Goal: Task Accomplishment & Management: Use online tool/utility

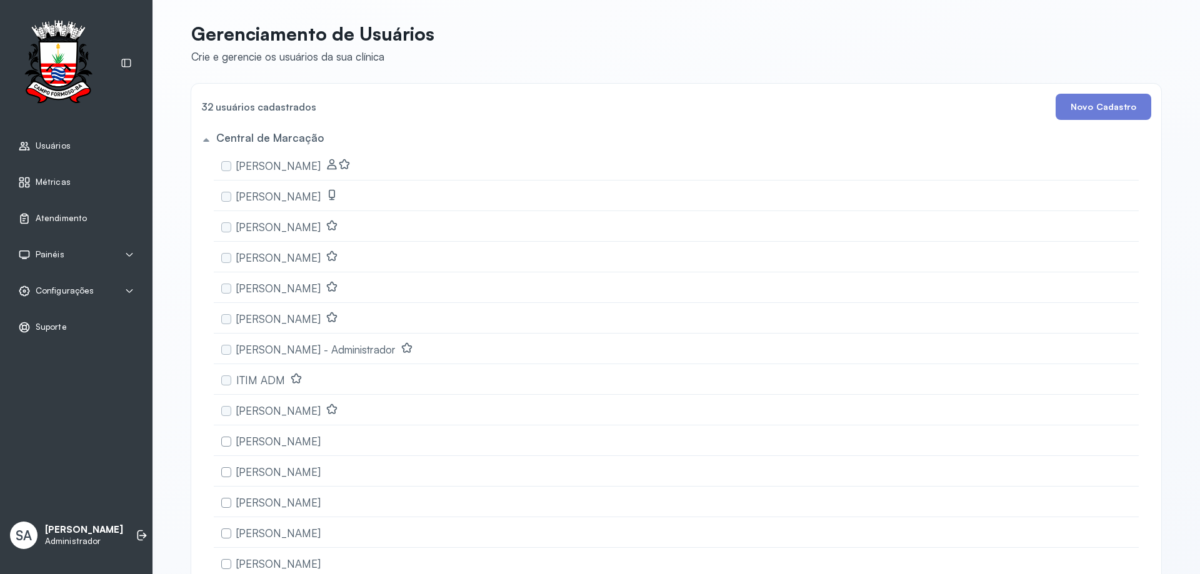
click at [58, 220] on span "Atendimento" at bounding box center [61, 218] width 51 height 11
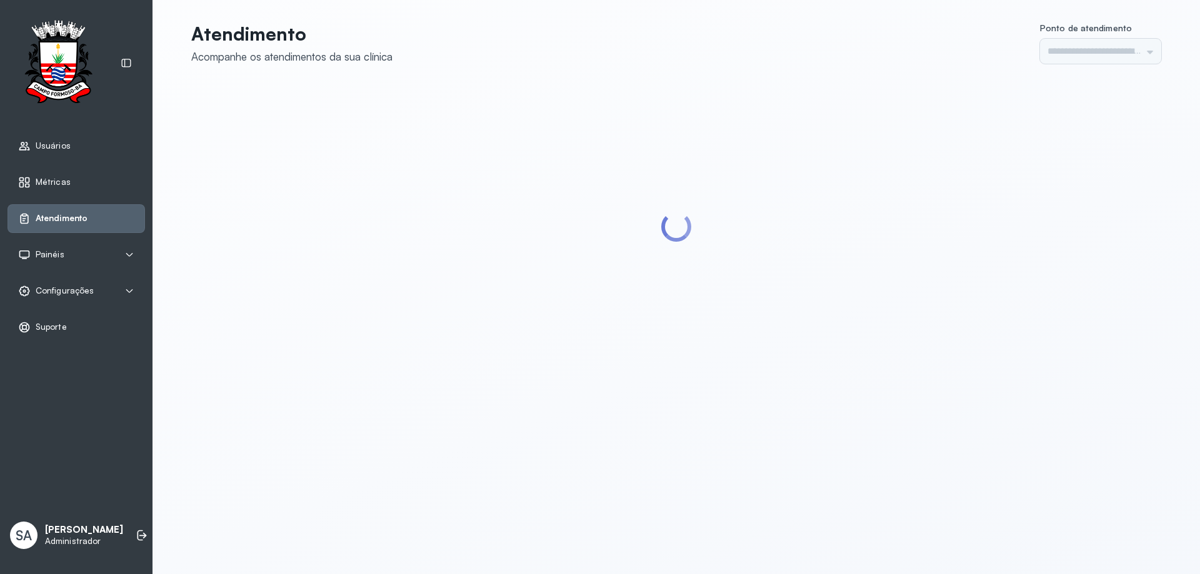
type input "******"
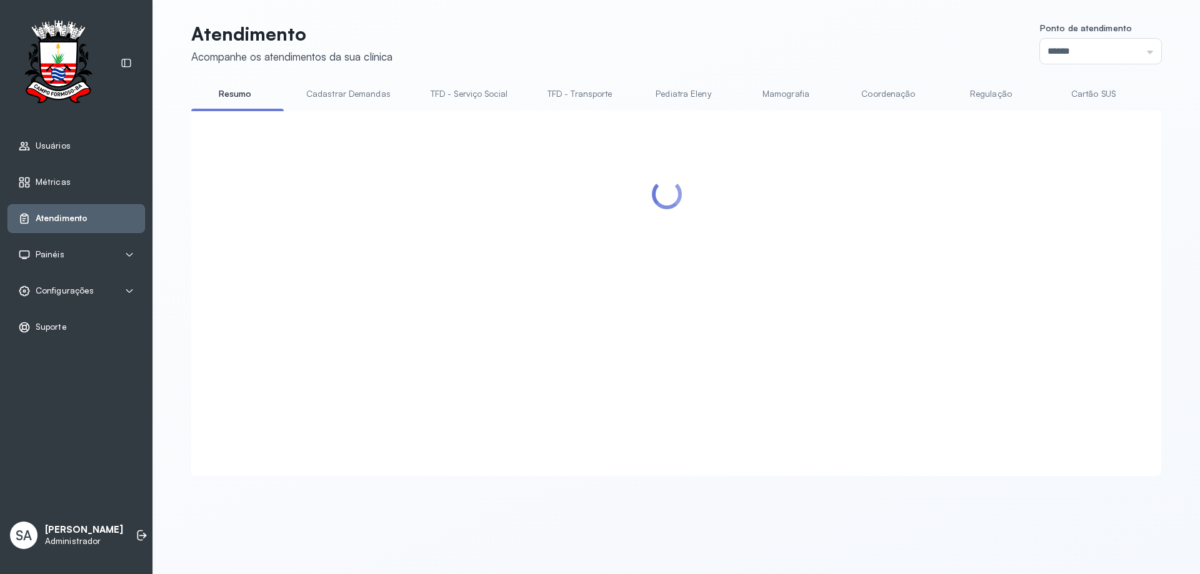
click at [892, 91] on link "Coordenação" at bounding box center [887, 94] width 87 height 21
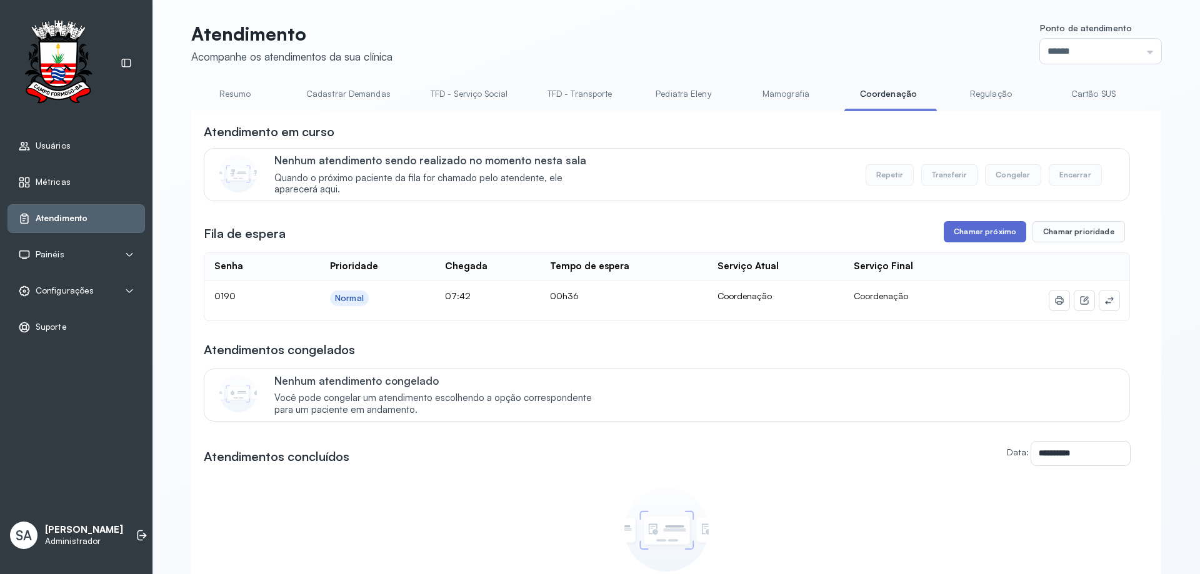
click at [1009, 229] on button "Chamar próximo" at bounding box center [984, 231] width 82 height 21
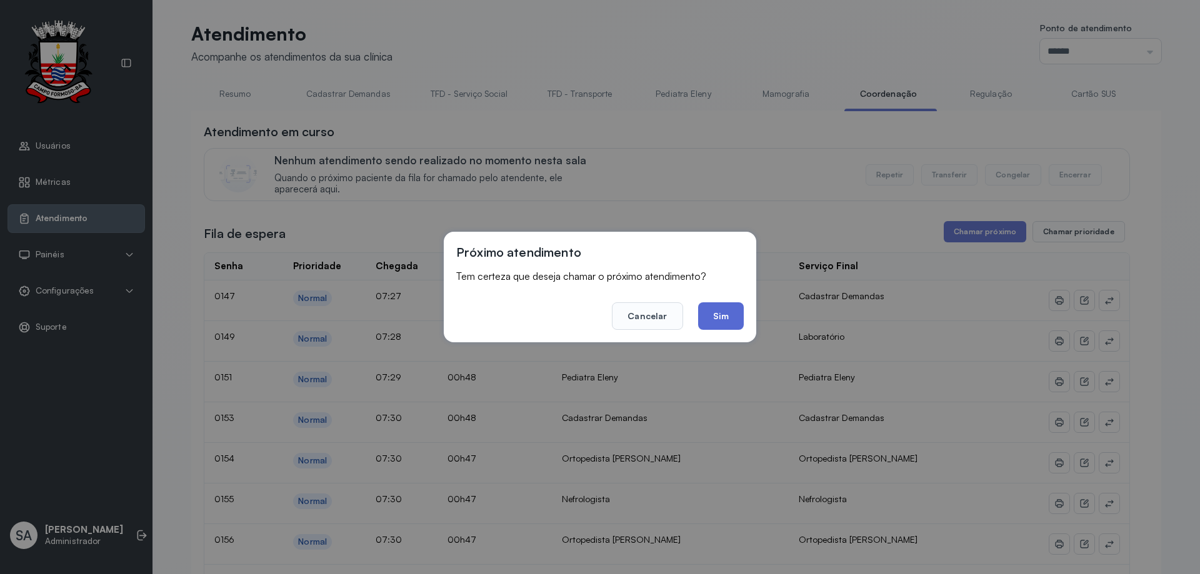
click at [729, 309] on button "Sim" at bounding box center [721, 315] width 46 height 27
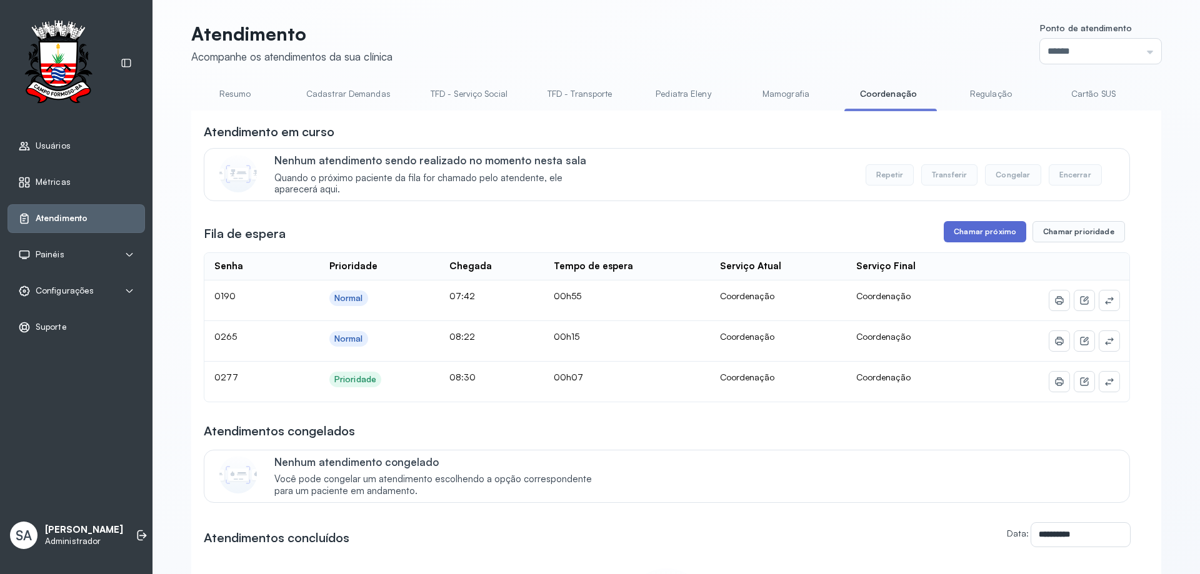
click at [982, 234] on button "Chamar próximo" at bounding box center [984, 231] width 82 height 21
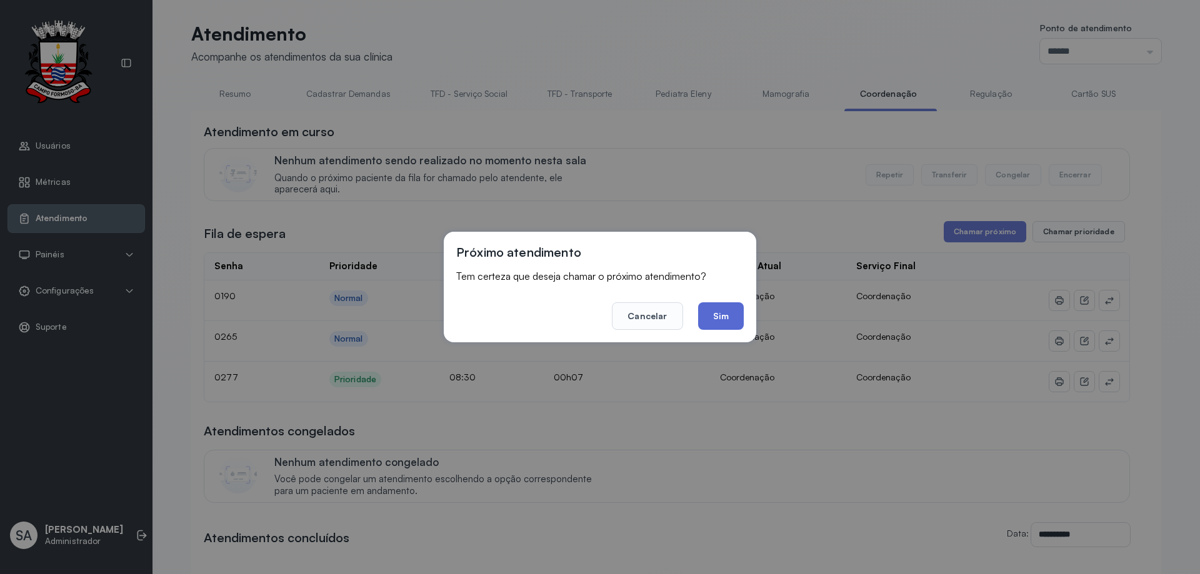
click at [735, 319] on button "Sim" at bounding box center [721, 315] width 46 height 27
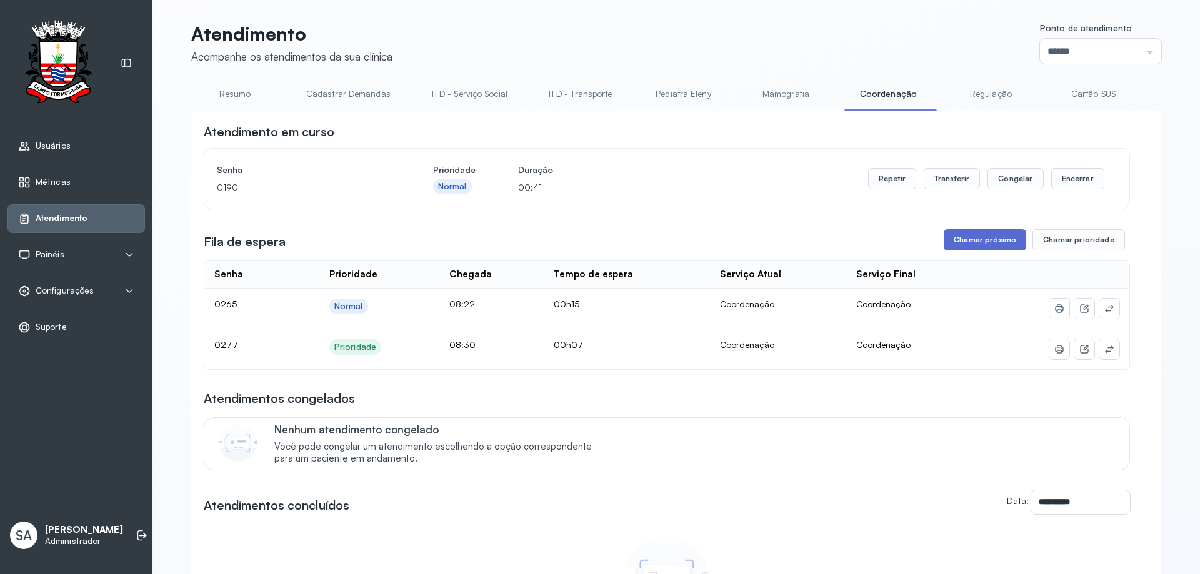
click at [975, 238] on button "Chamar próximo" at bounding box center [984, 239] width 82 height 21
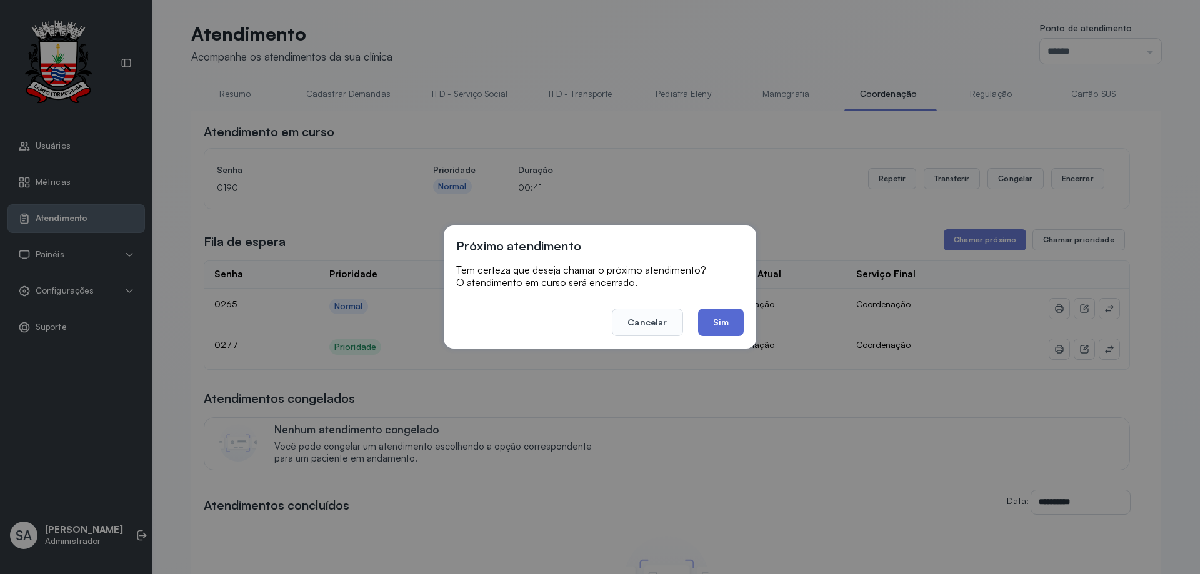
click at [729, 334] on button "Sim" at bounding box center [721, 322] width 46 height 27
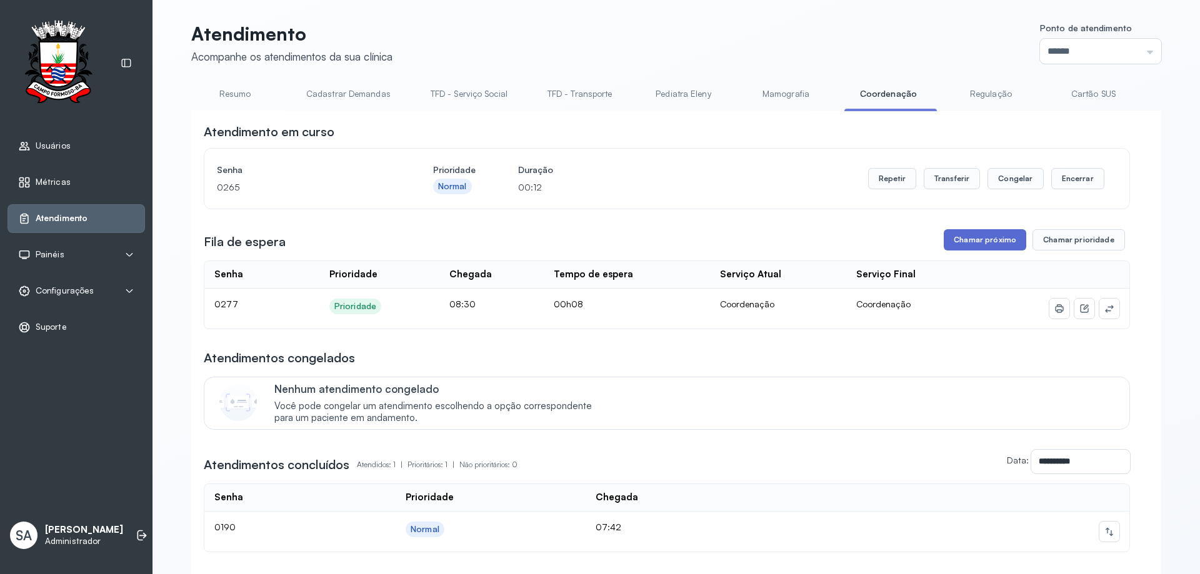
click at [971, 240] on button "Chamar próximo" at bounding box center [984, 239] width 82 height 21
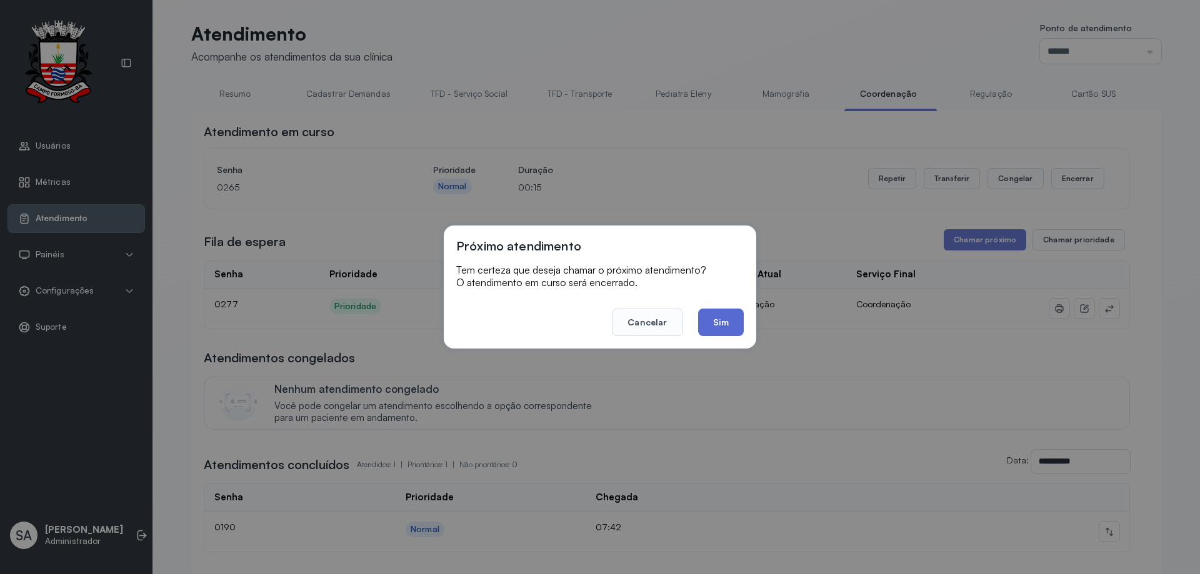
click at [732, 326] on button "Sim" at bounding box center [721, 322] width 46 height 27
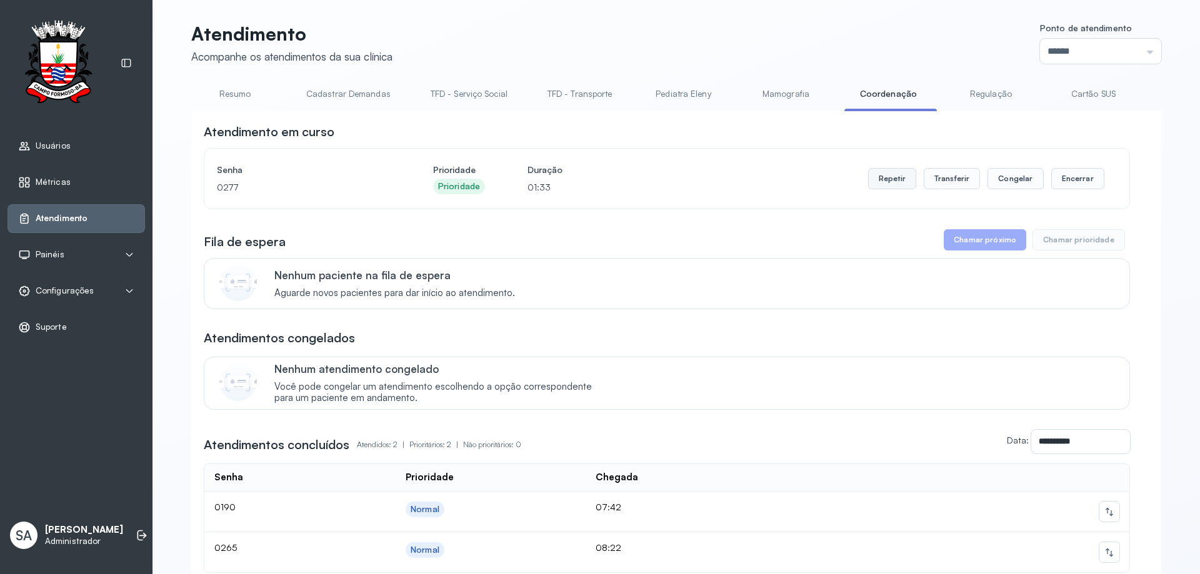
click at [889, 181] on button "Repetir" at bounding box center [892, 178] width 48 height 21
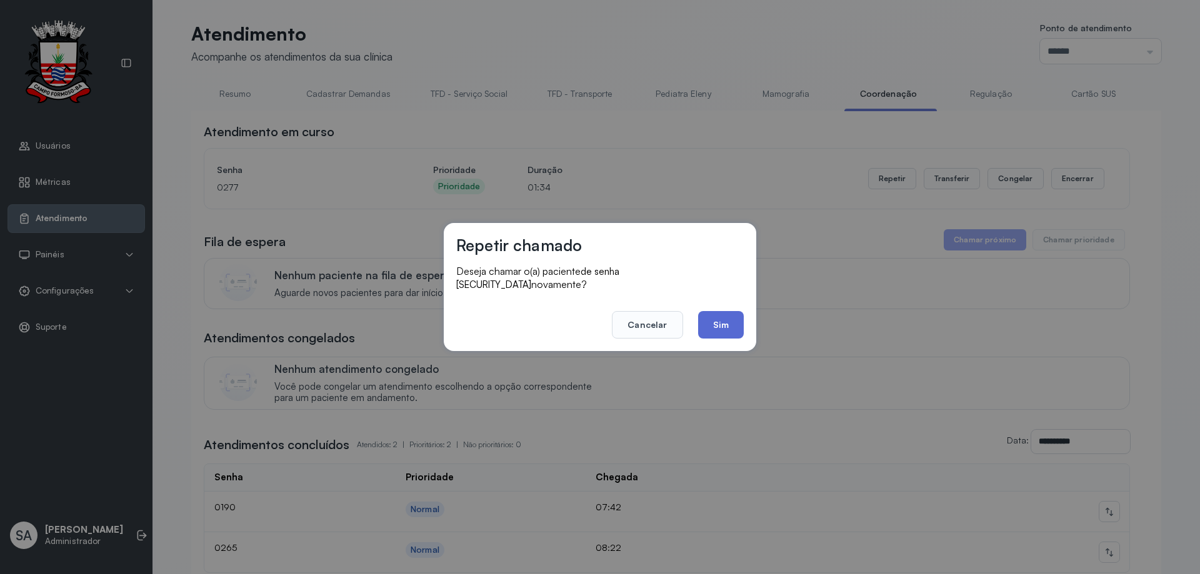
click at [724, 311] on button "Sim" at bounding box center [721, 324] width 46 height 27
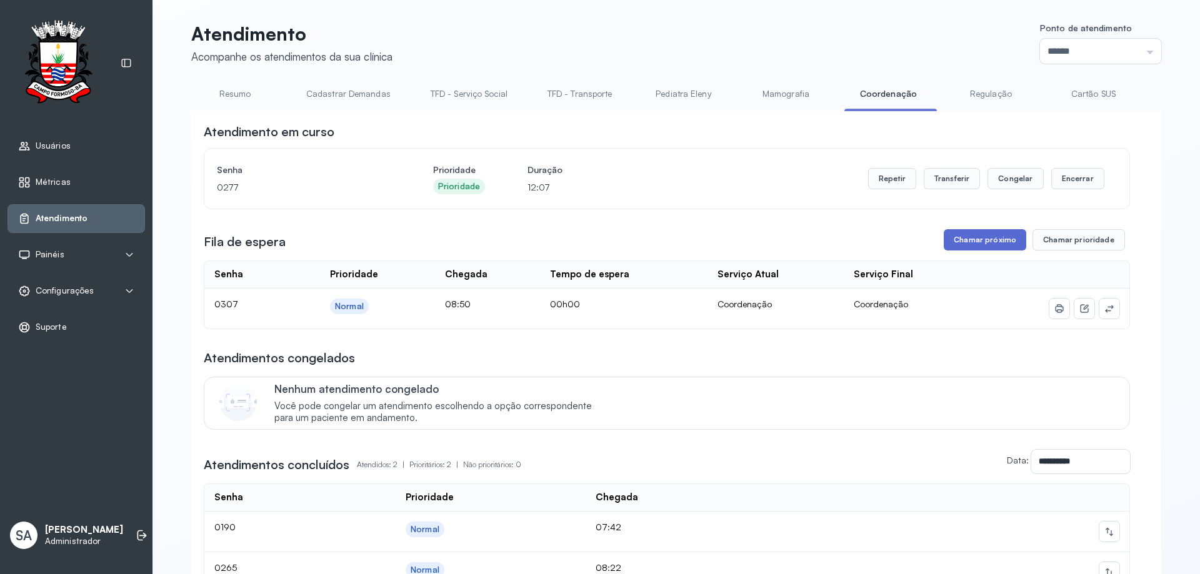
click at [993, 244] on button "Chamar próximo" at bounding box center [984, 239] width 82 height 21
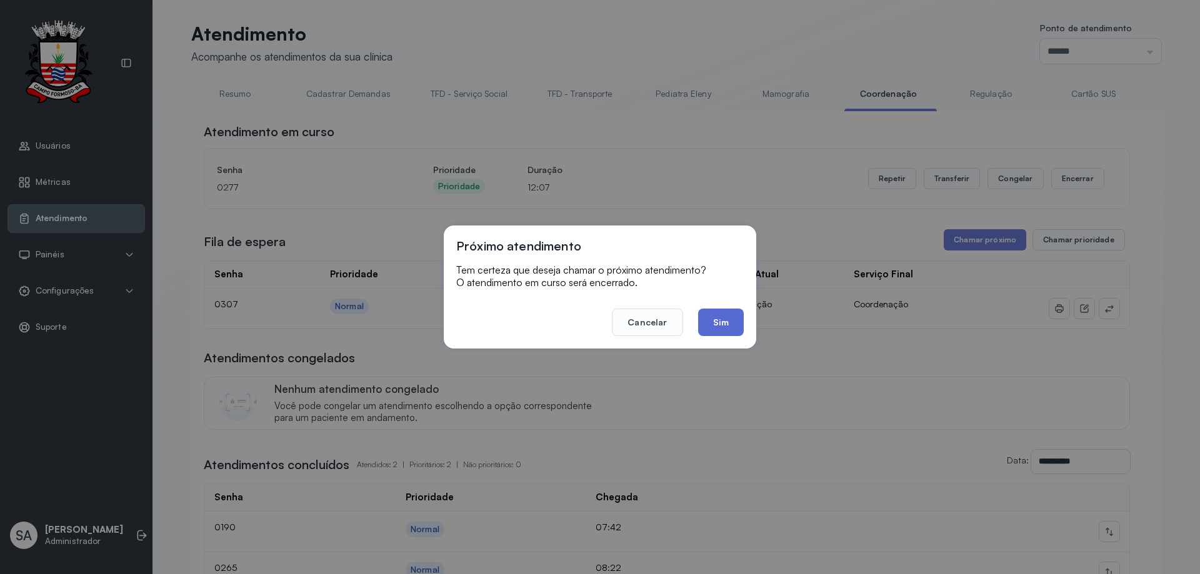
click at [717, 327] on button "Sim" at bounding box center [721, 322] width 46 height 27
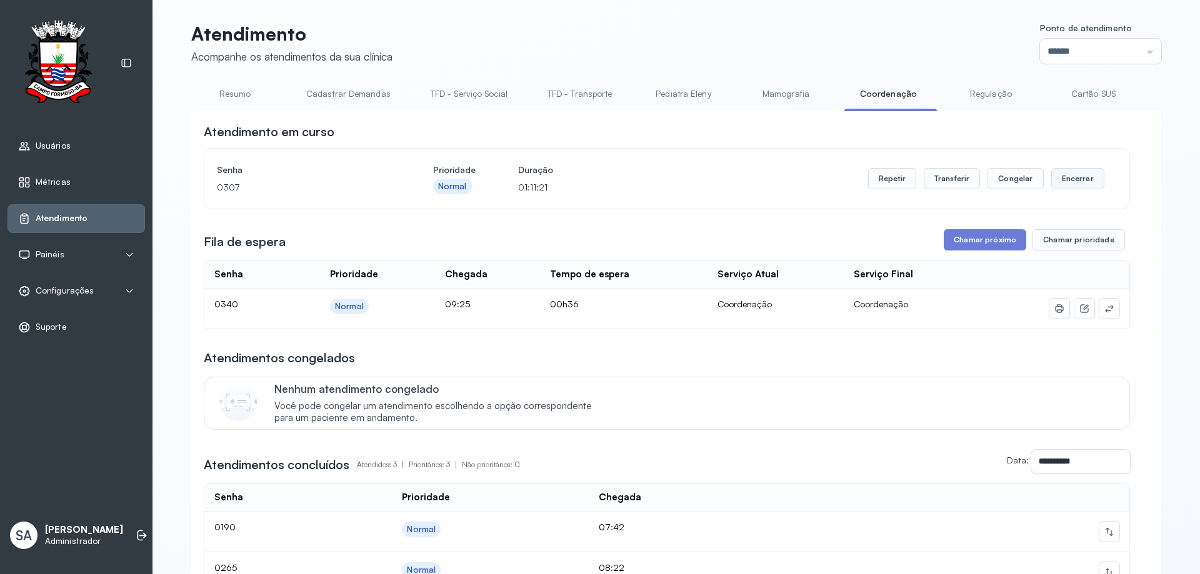
click at [1058, 183] on button "Encerrar" at bounding box center [1077, 178] width 53 height 21
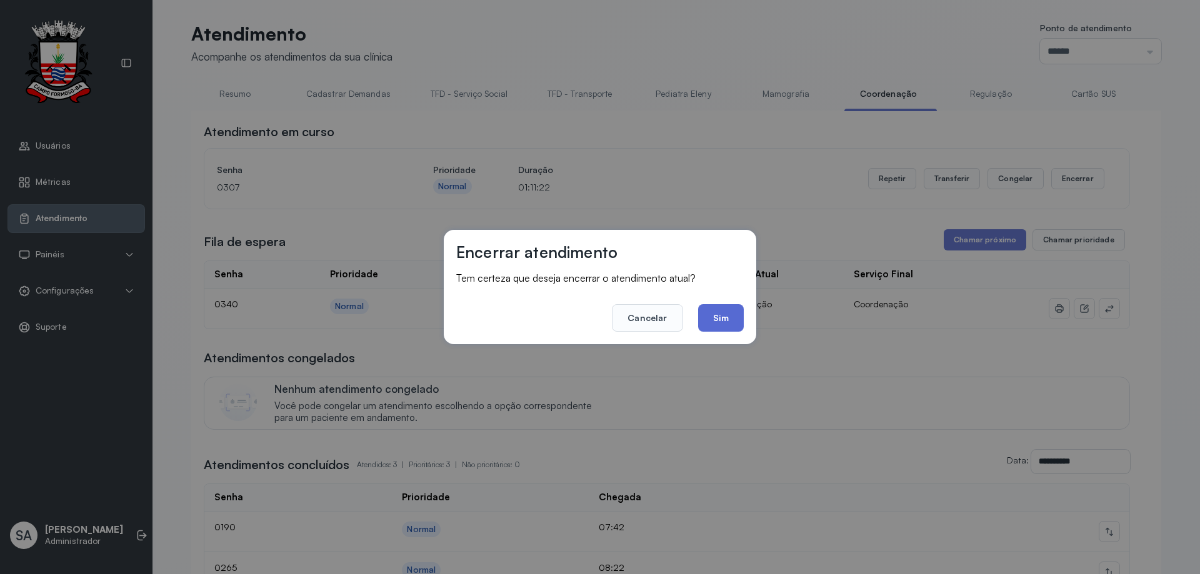
click at [739, 327] on button "Sim" at bounding box center [721, 317] width 46 height 27
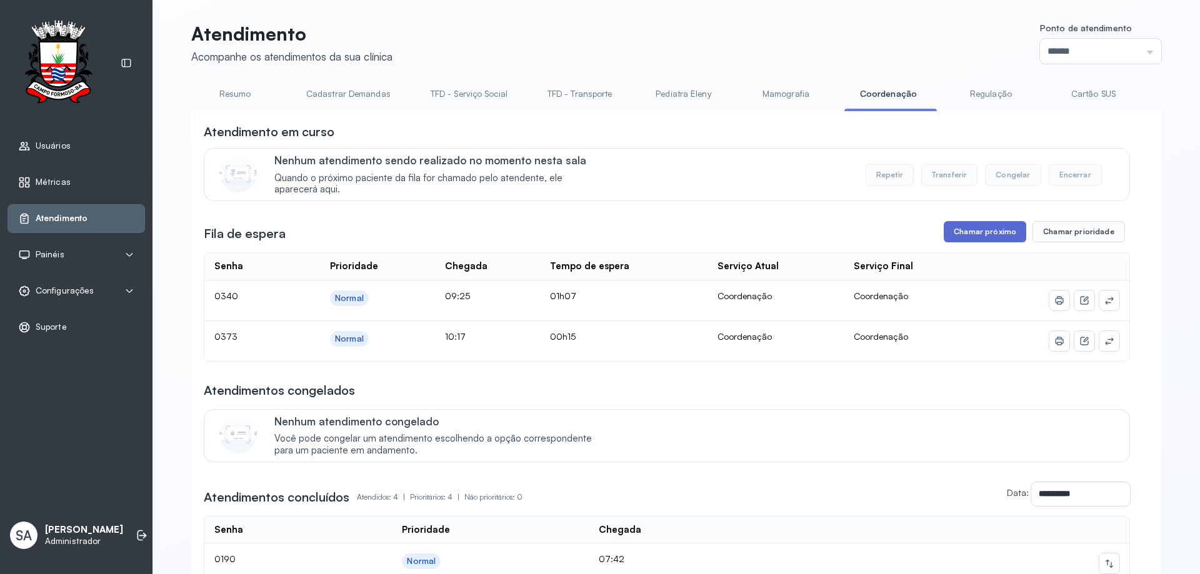
click at [972, 232] on button "Chamar próximo" at bounding box center [984, 231] width 82 height 21
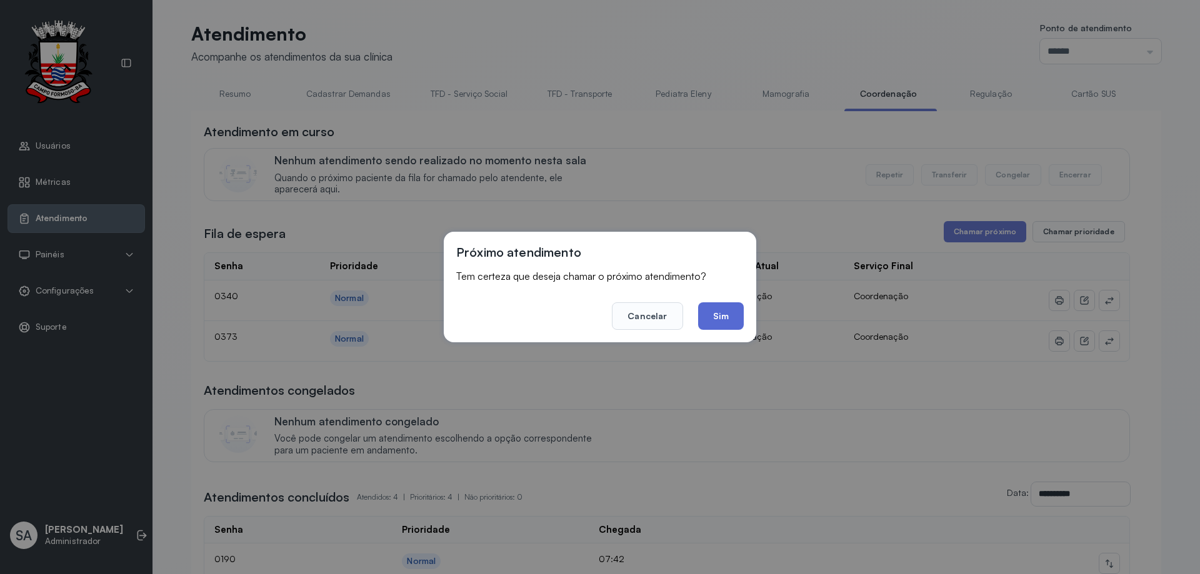
click at [720, 304] on button "Sim" at bounding box center [721, 315] width 46 height 27
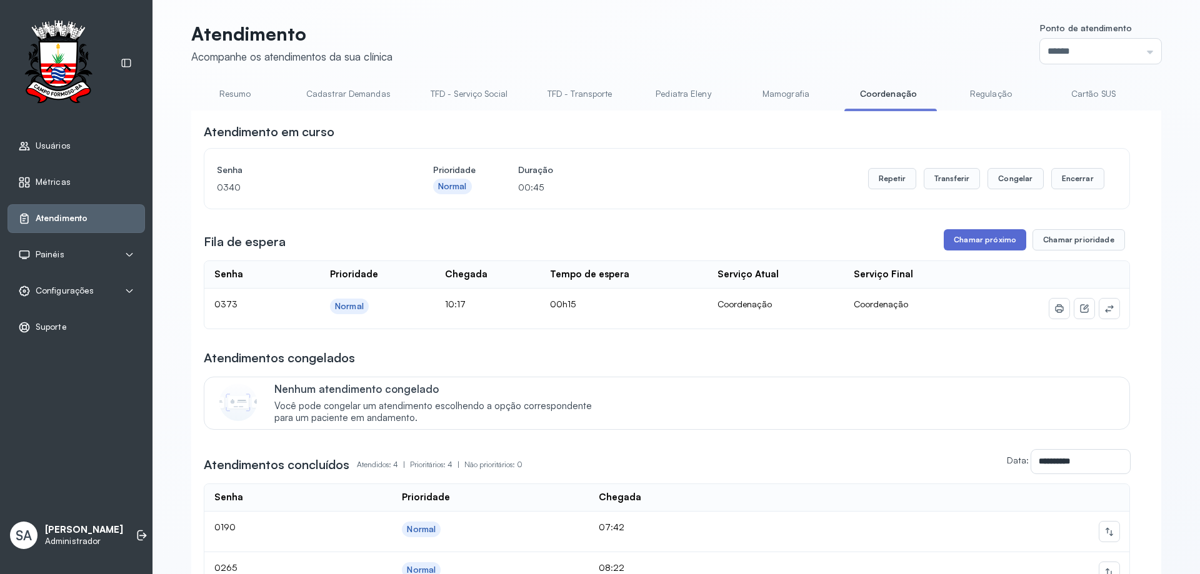
click at [997, 239] on button "Chamar próximo" at bounding box center [984, 239] width 82 height 21
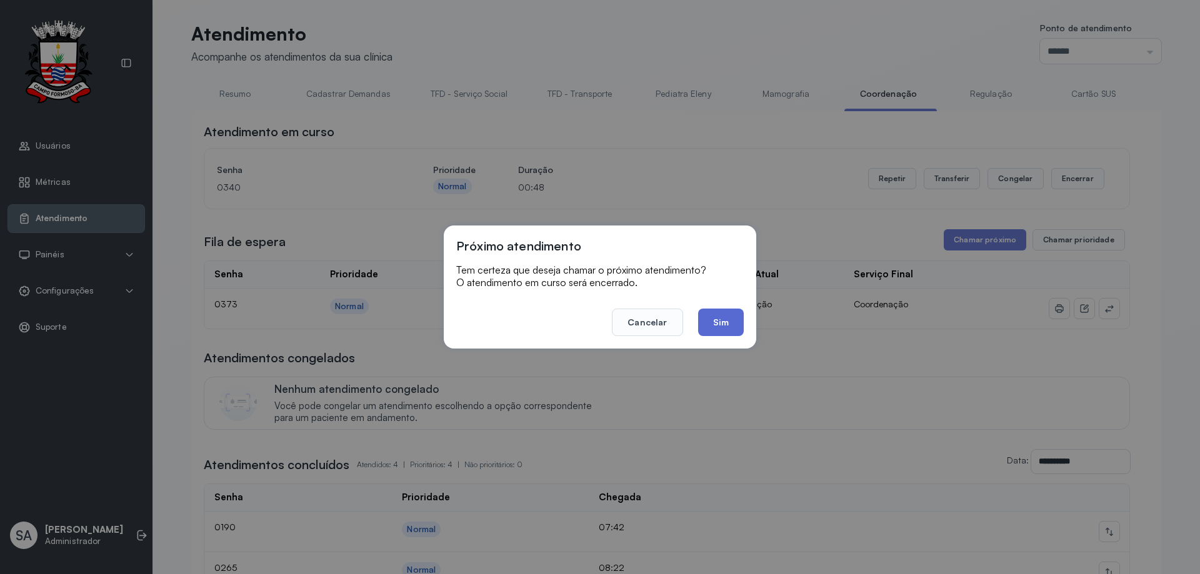
click at [728, 318] on button "Sim" at bounding box center [721, 322] width 46 height 27
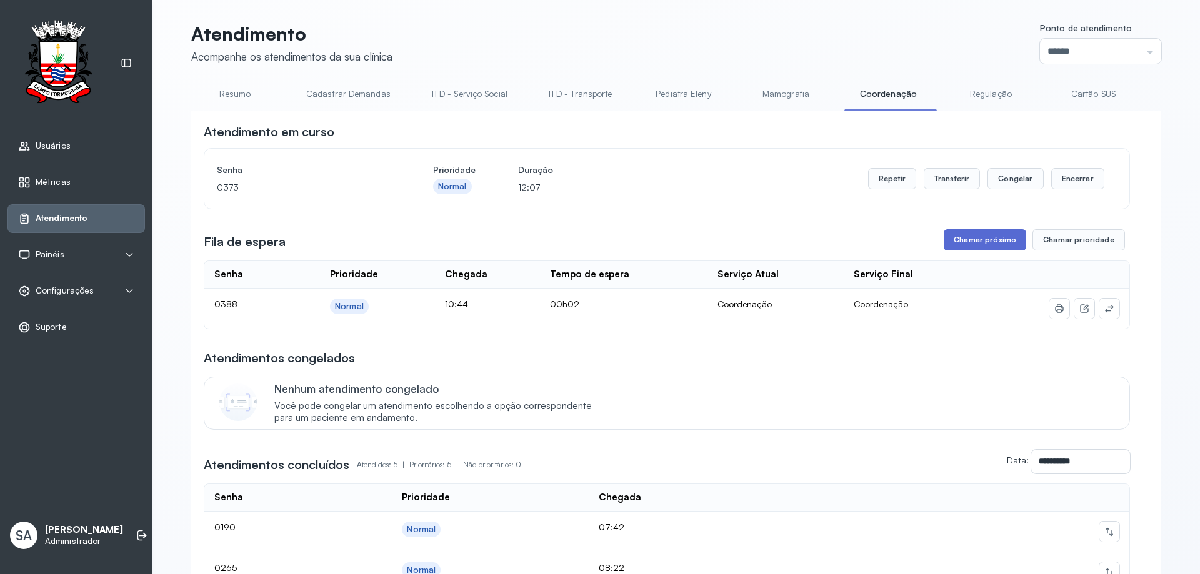
click at [951, 239] on button "Chamar próximo" at bounding box center [984, 239] width 82 height 21
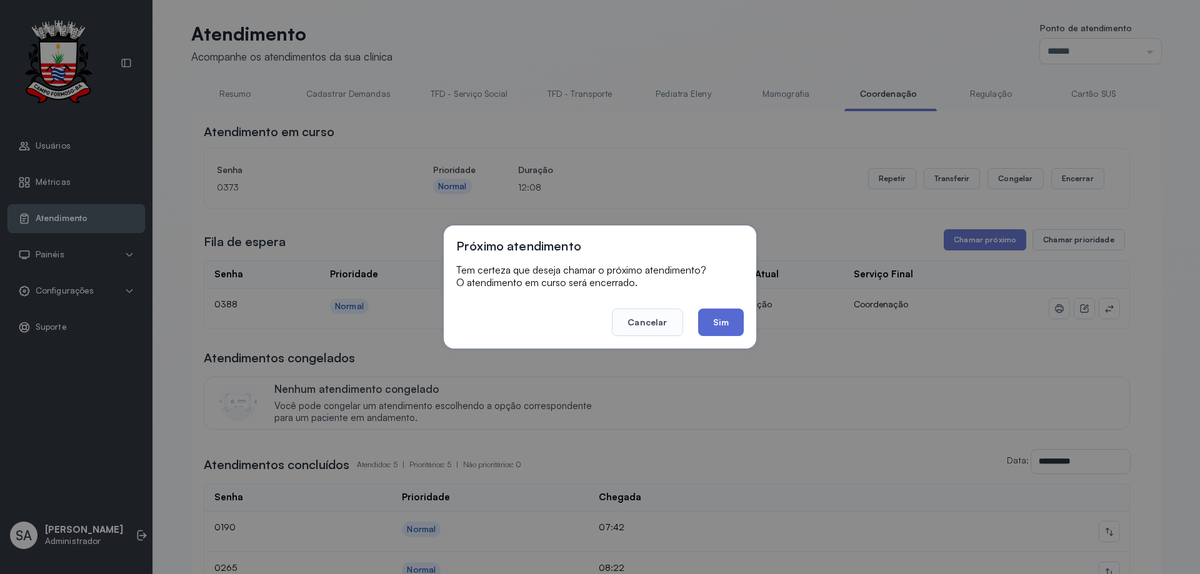
click at [704, 323] on button "Sim" at bounding box center [721, 322] width 46 height 27
